Goal: Use online tool/utility: Utilize a website feature to perform a specific function

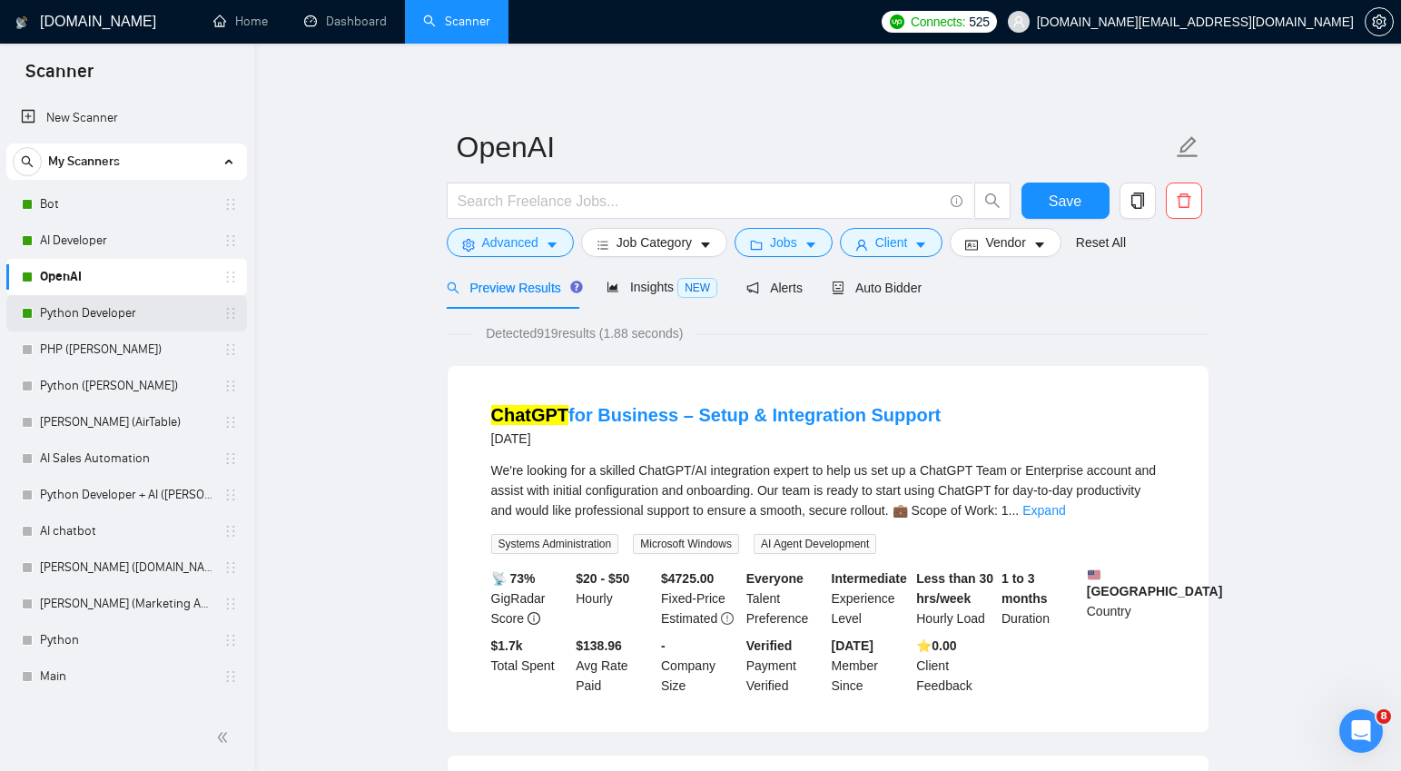
click at [97, 311] on link "Python Developer" at bounding box center [126, 313] width 173 height 36
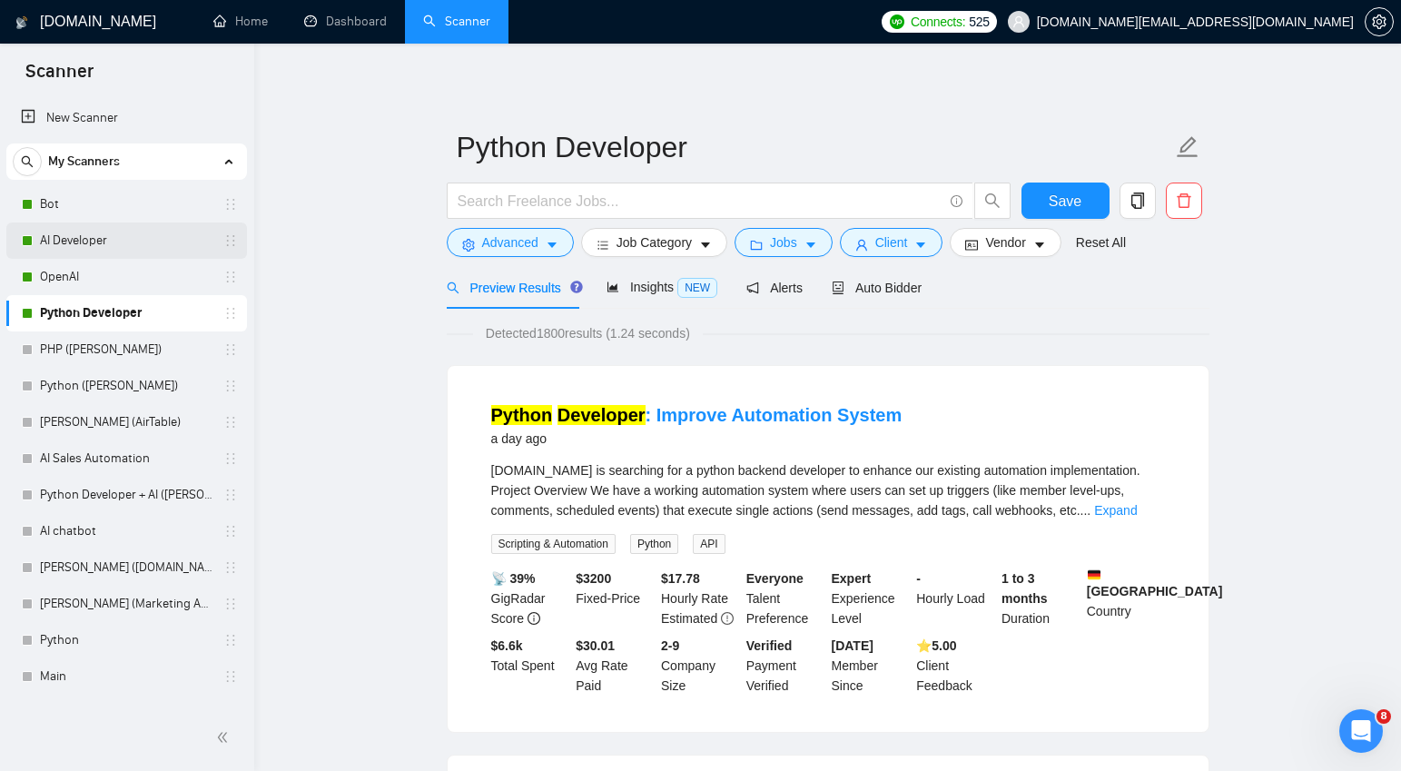
click at [97, 239] on link "AI Developer" at bounding box center [126, 240] width 173 height 36
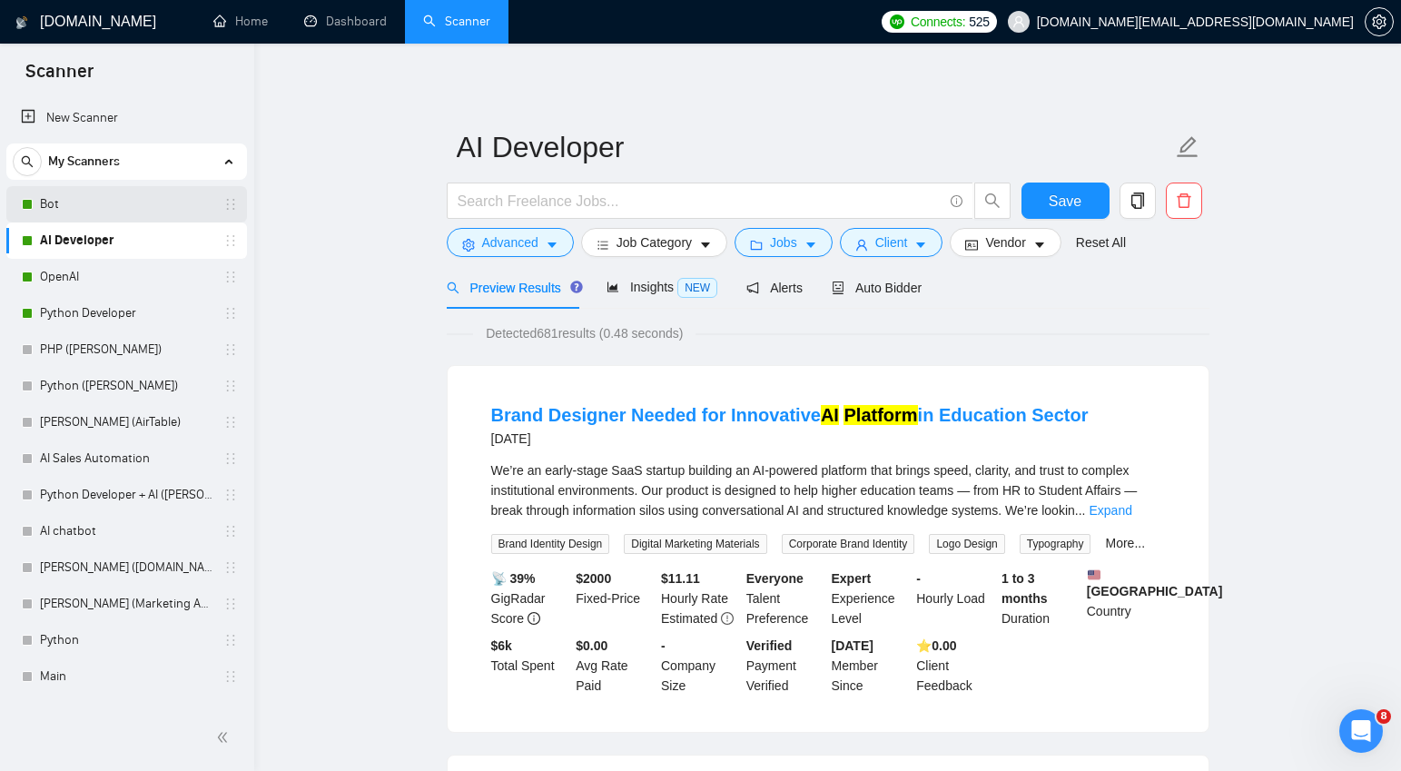
click at [78, 202] on link "Bot" at bounding box center [126, 204] width 173 height 36
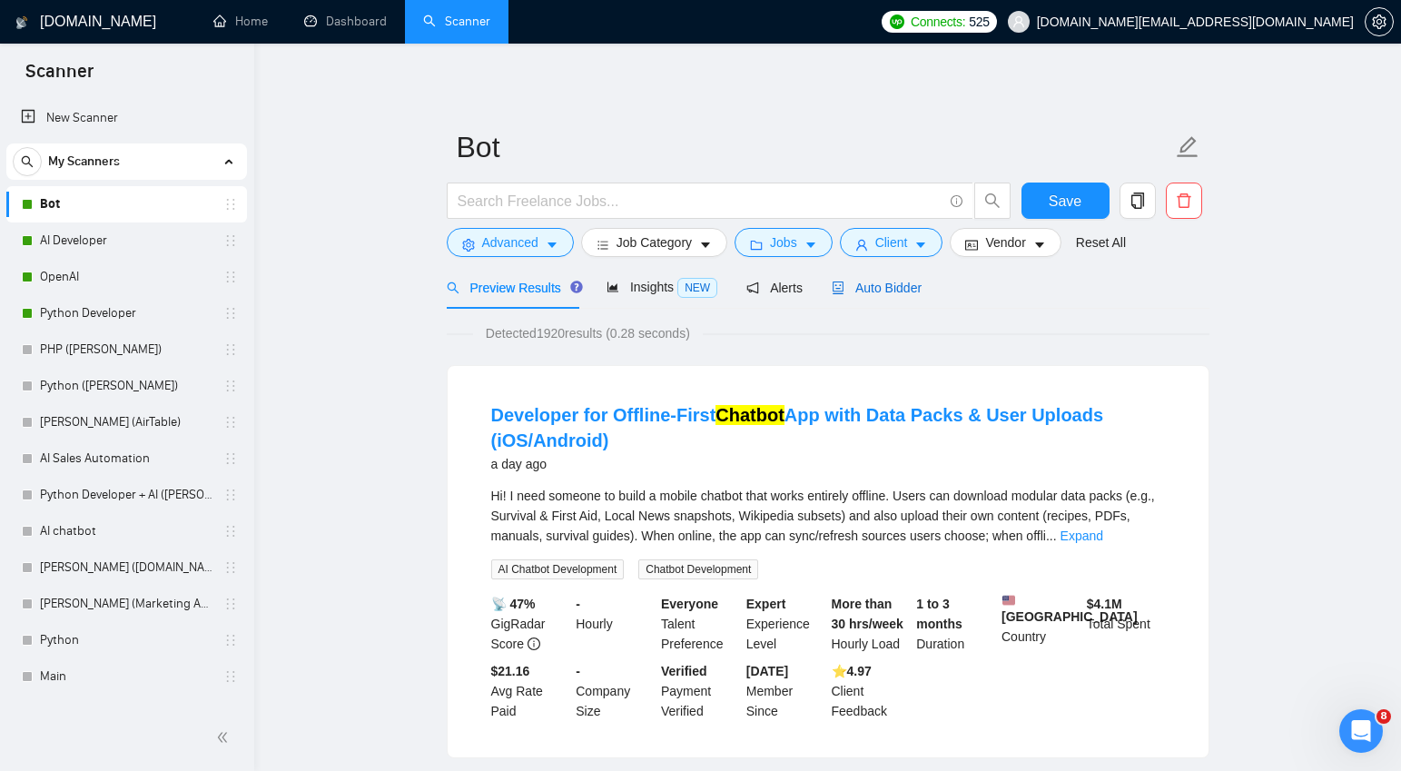
click at [887, 289] on span "Auto Bidder" at bounding box center [877, 288] width 90 height 15
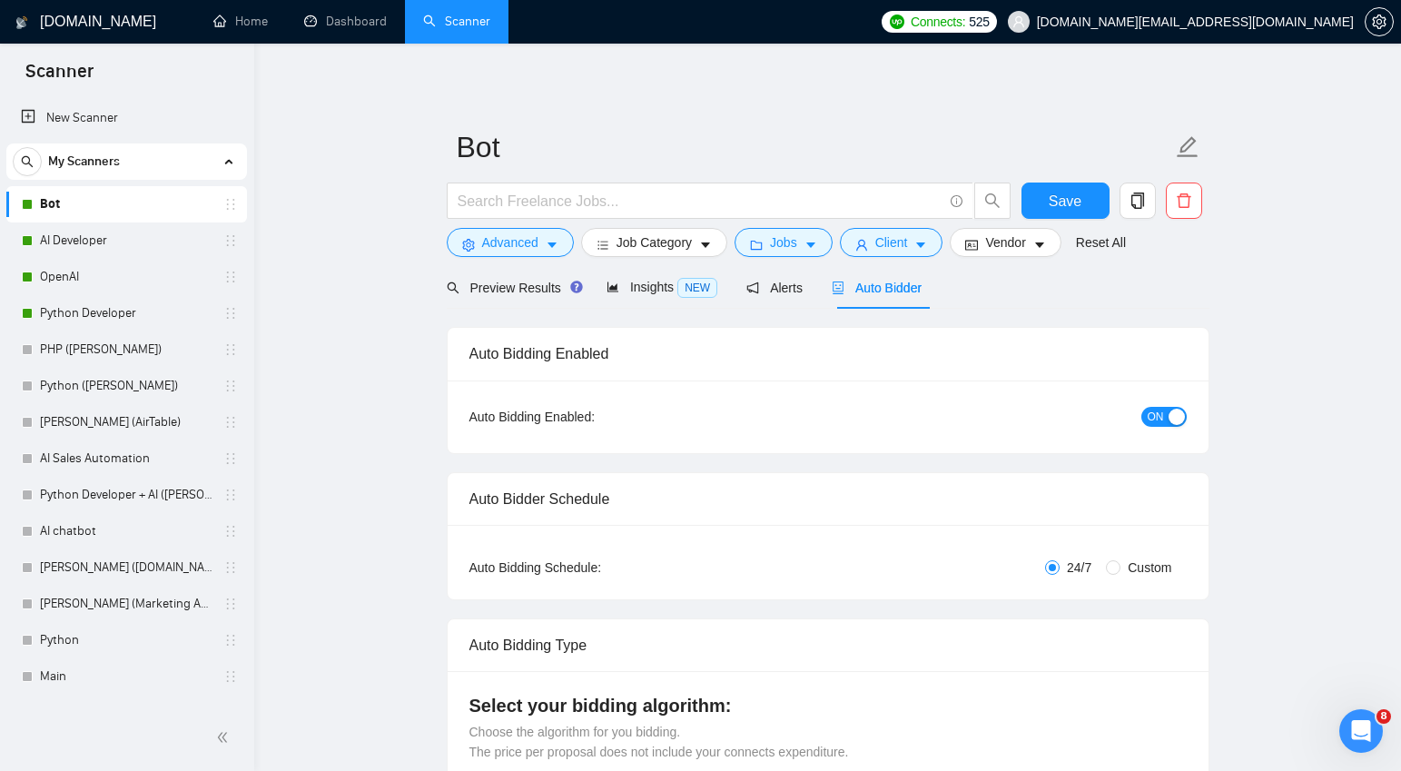
checkbox input "true"
click at [520, 287] on span "Preview Results" at bounding box center [512, 288] width 131 height 15
